Goal: Task Accomplishment & Management: Manage account settings

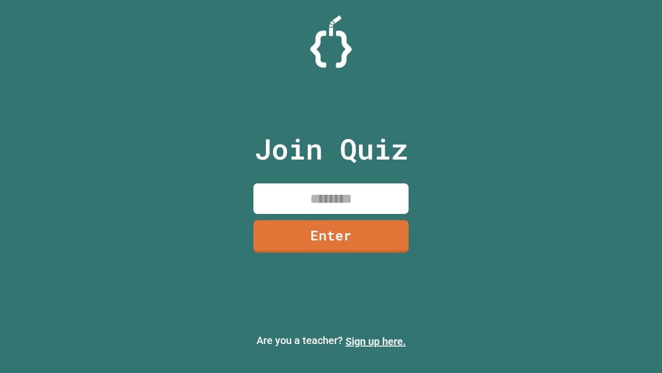
click at [376, 341] on link "Sign up here." at bounding box center [376, 341] width 61 height 12
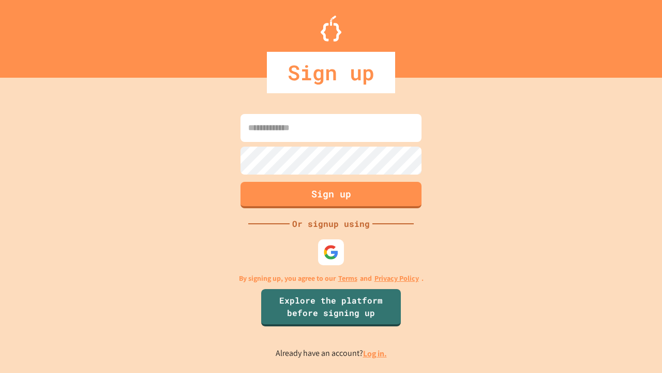
click at [376, 353] on link "Log in." at bounding box center [375, 353] width 24 height 11
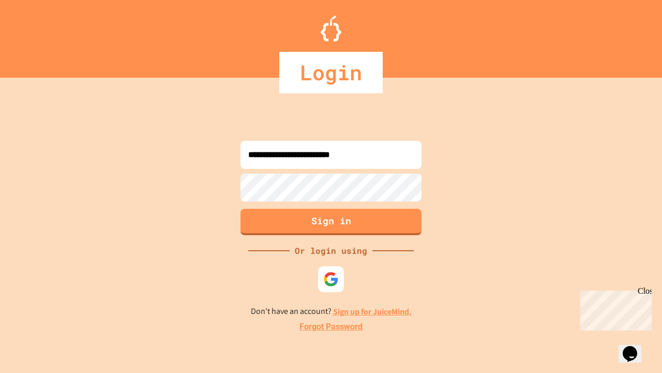
type input "**********"
